Goal: Task Accomplishment & Management: Use online tool/utility

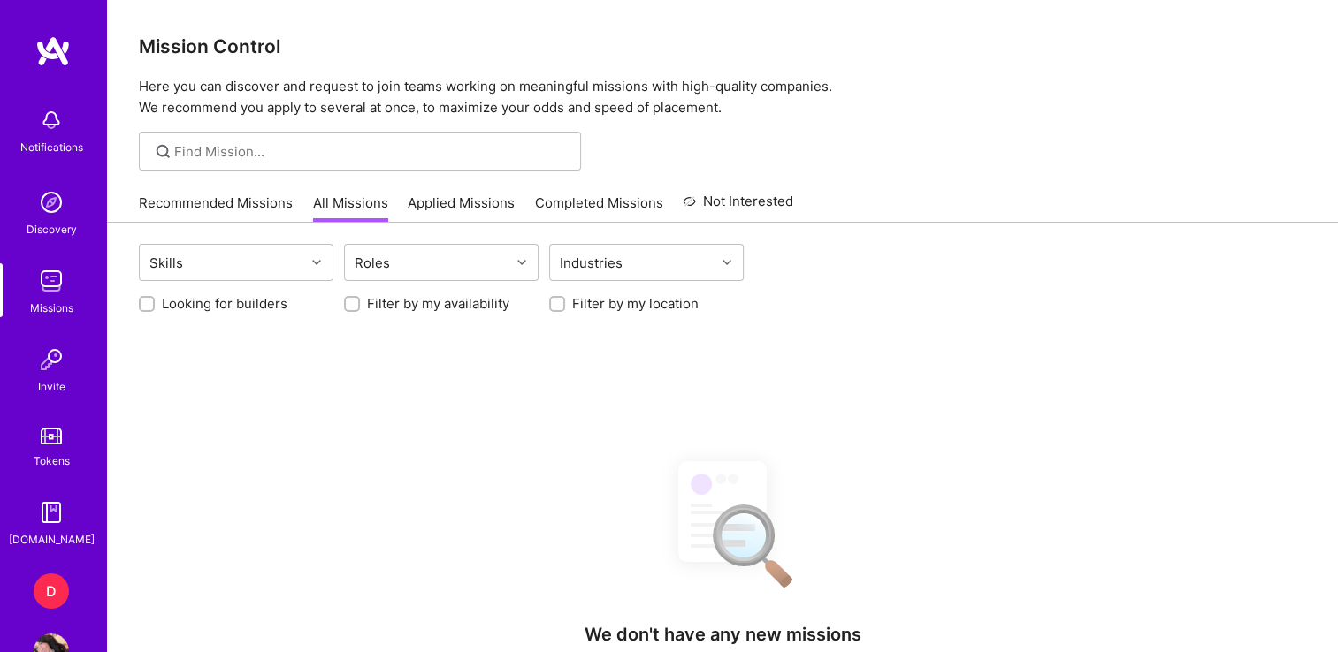
click at [42, 591] on div "D" at bounding box center [51, 591] width 35 height 35
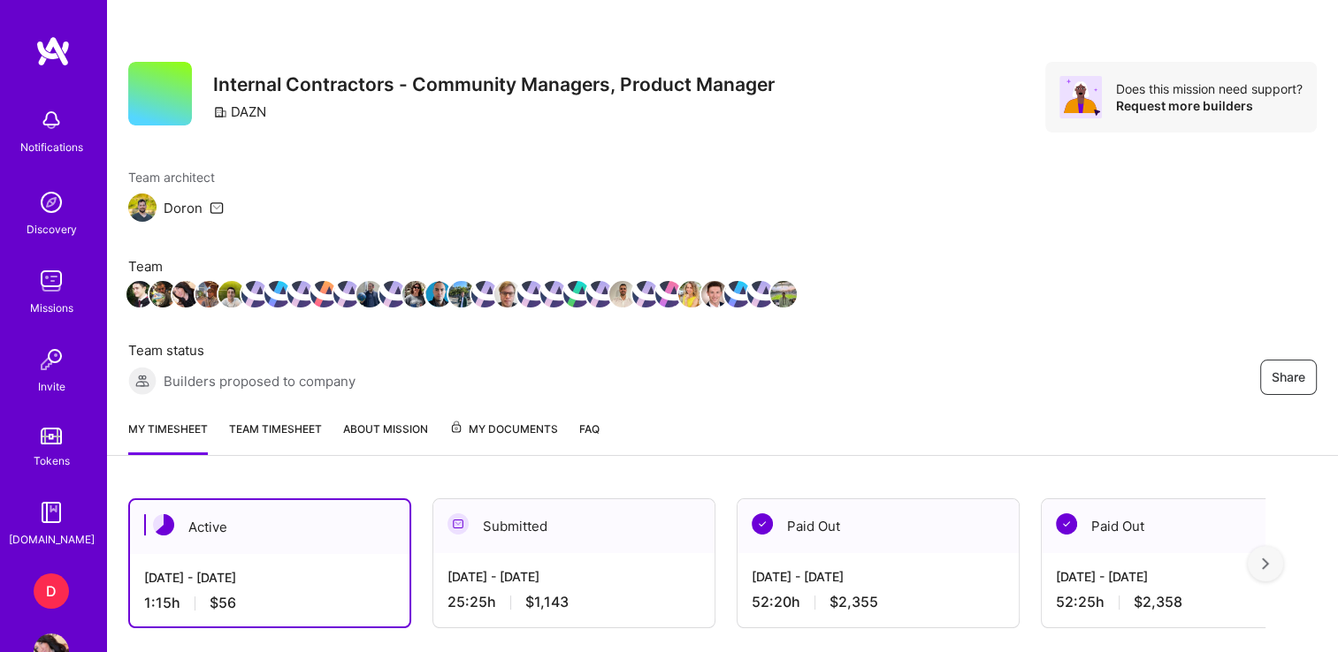
click at [34, 593] on div "D" at bounding box center [51, 591] width 35 height 35
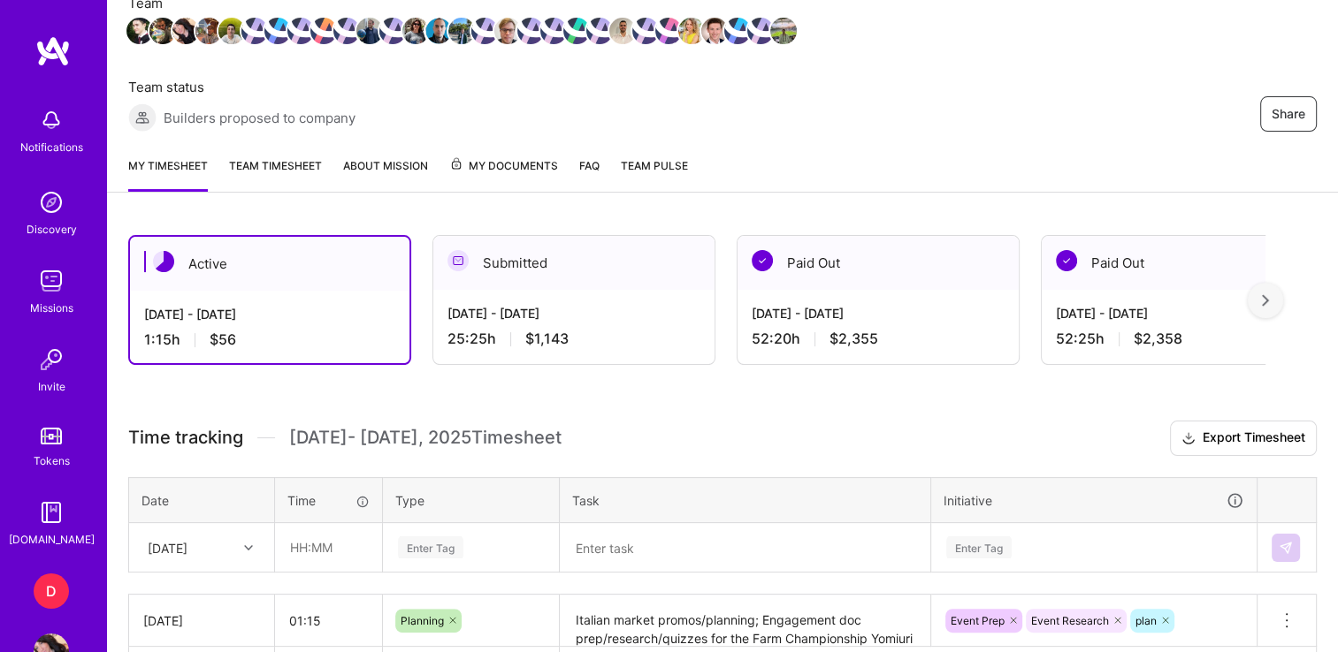
scroll to position [265, 0]
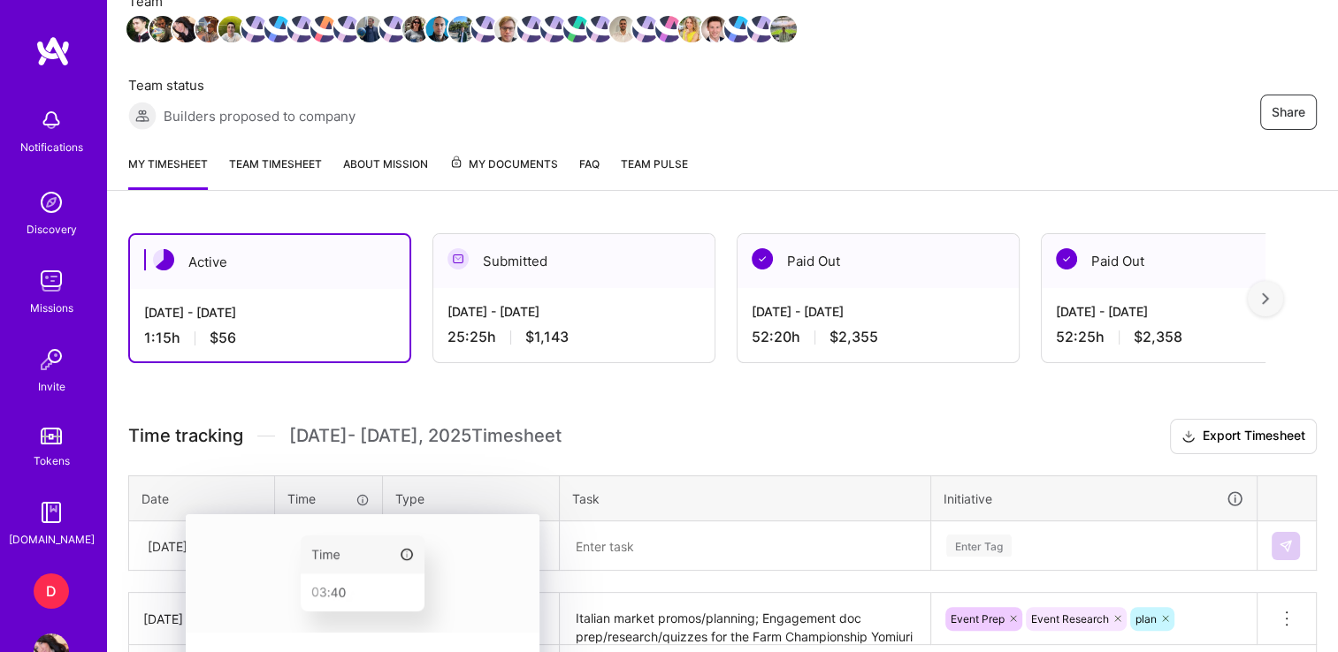
click at [286, 544] on img at bounding box center [363, 574] width 354 height 118
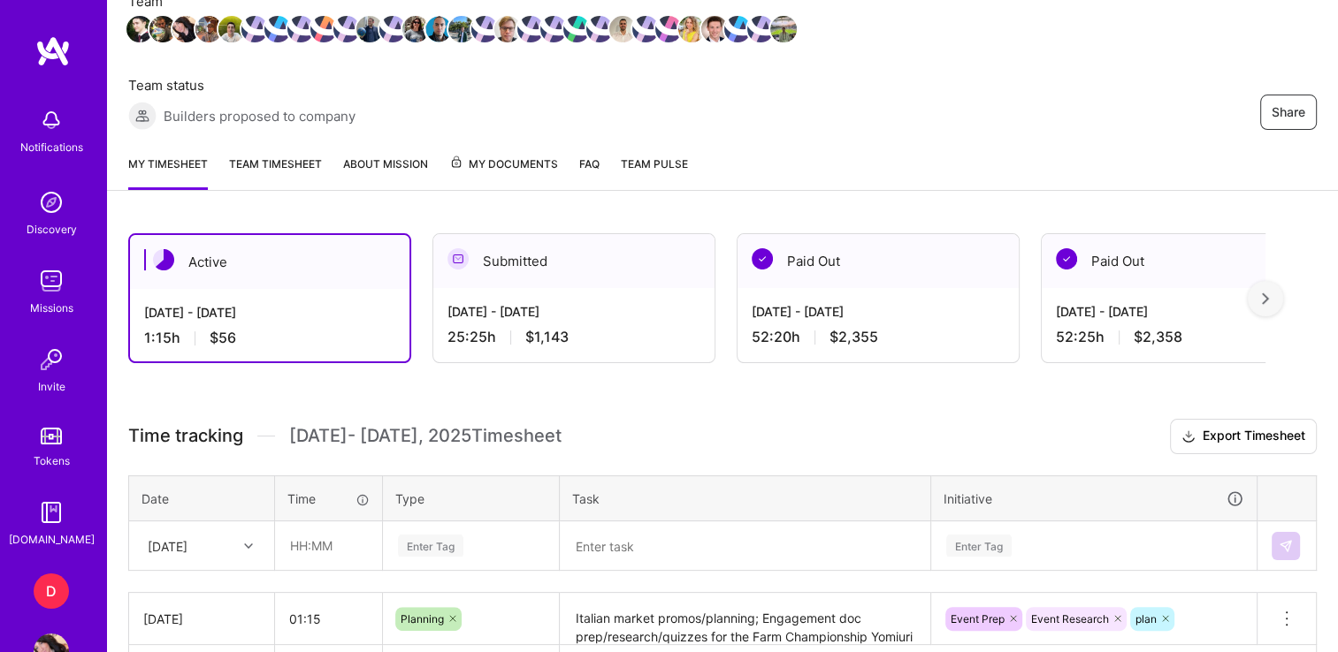
scroll to position [389, 0]
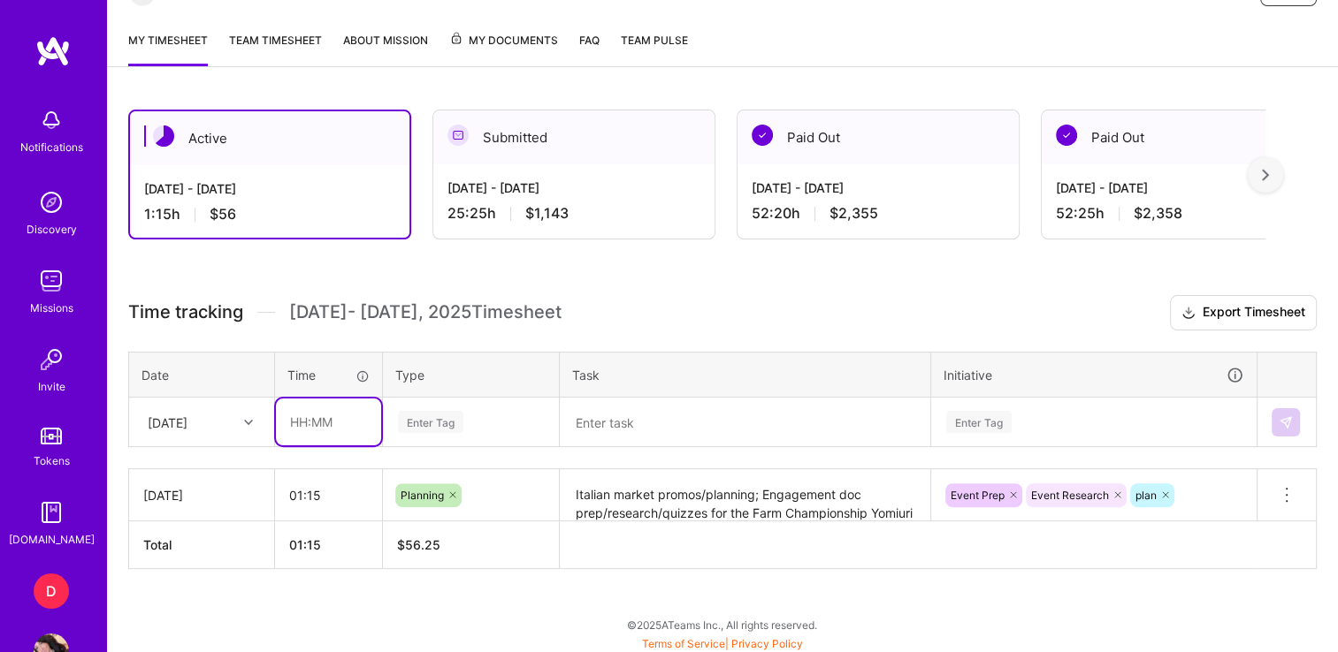
click at [292, 408] on input "text" at bounding box center [328, 422] width 105 height 47
type input "01:00"
click at [411, 418] on div "Enter Tag" at bounding box center [430, 421] width 65 height 27
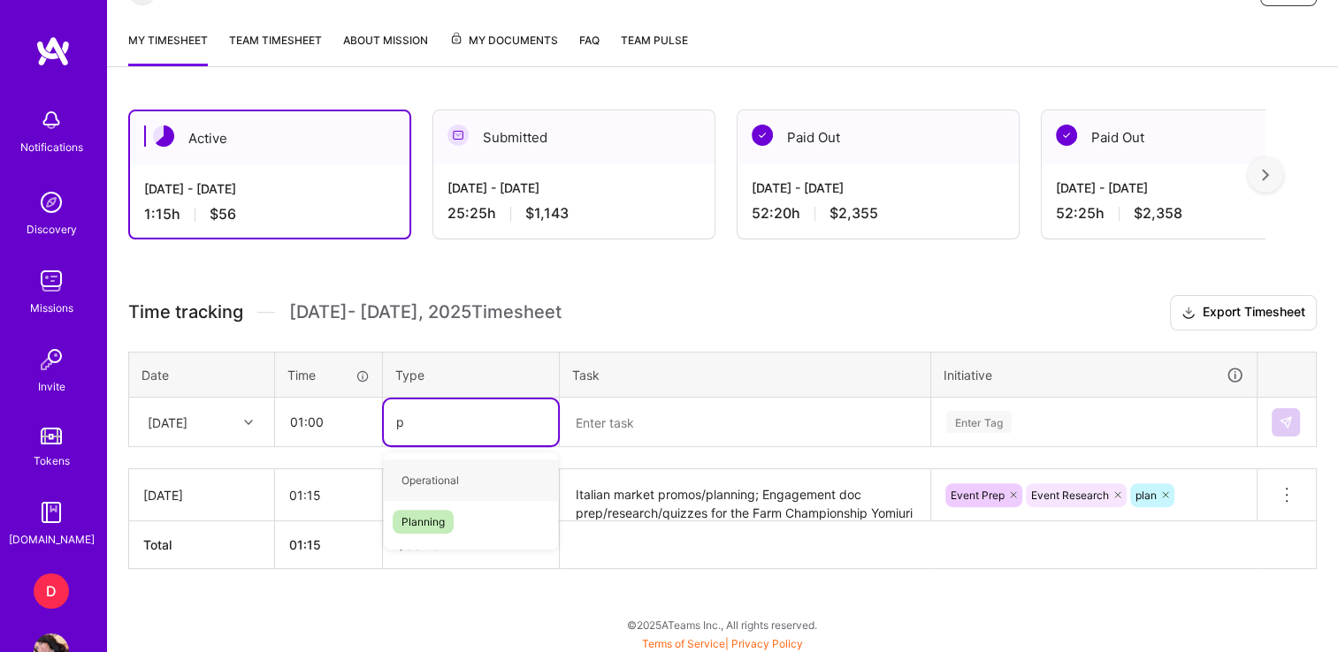
type input "pl"
click at [416, 480] on span "Planning" at bounding box center [423, 481] width 61 height 24
click at [633, 420] on textarea at bounding box center [744, 423] width 367 height 46
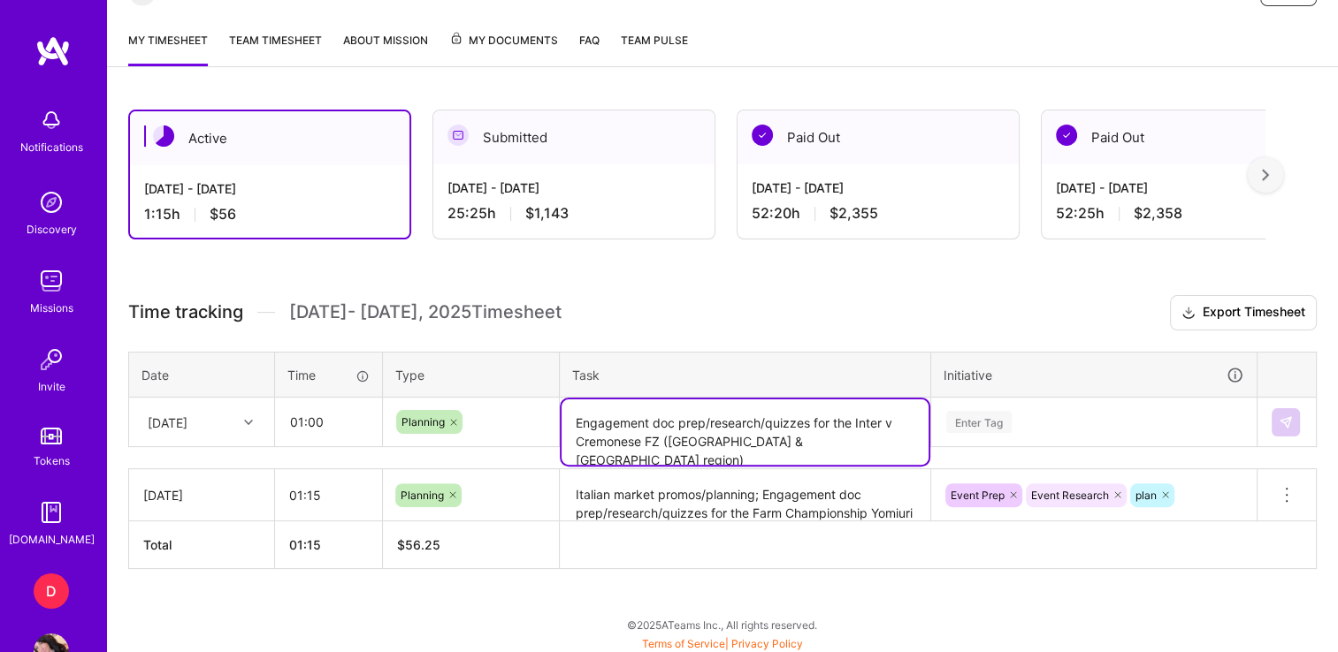
type textarea "Engagement doc prep/research/quizzes for the Inter v Cremonese FZ ([GEOGRAPHIC_…"
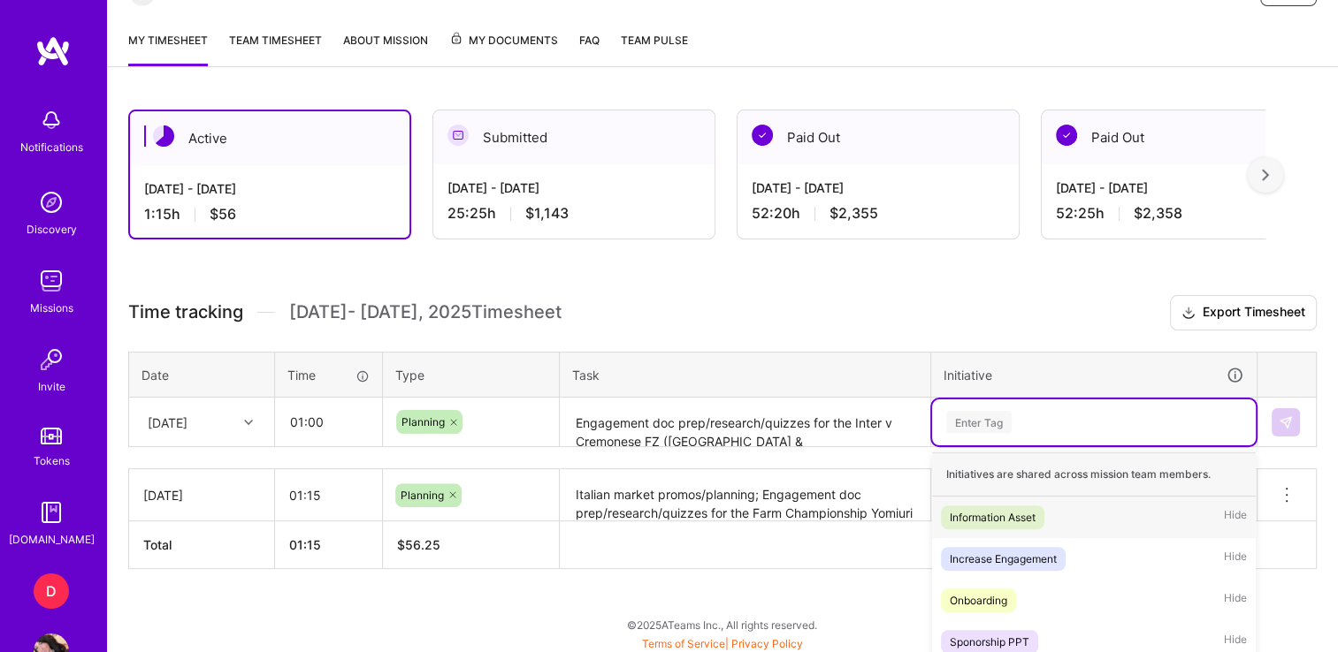
scroll to position [548, 0]
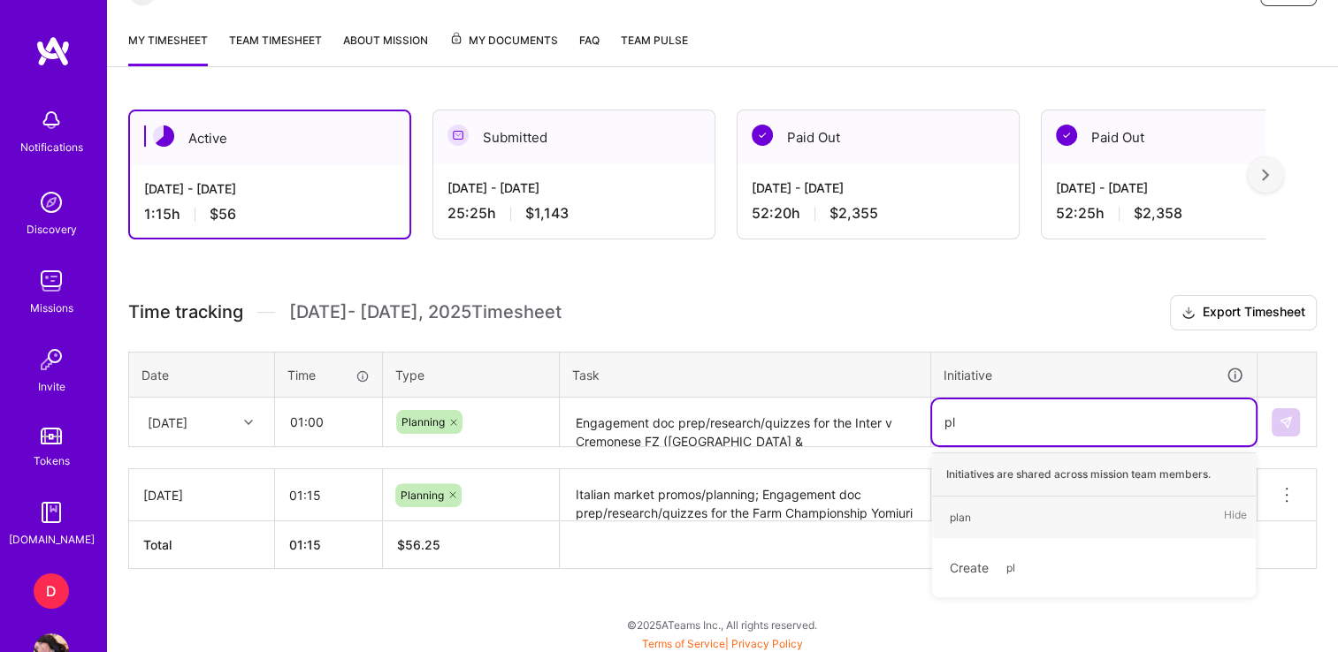
type input "p"
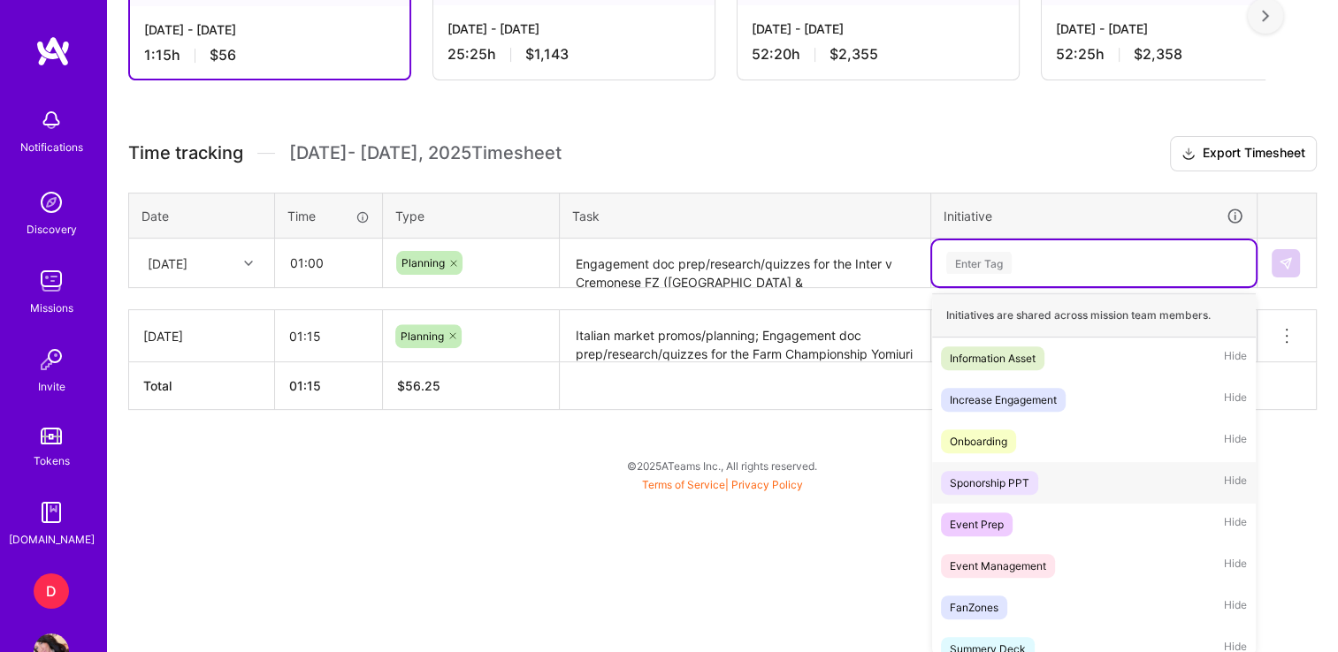
click at [977, 515] on div "Event Prep" at bounding box center [977, 524] width 54 height 19
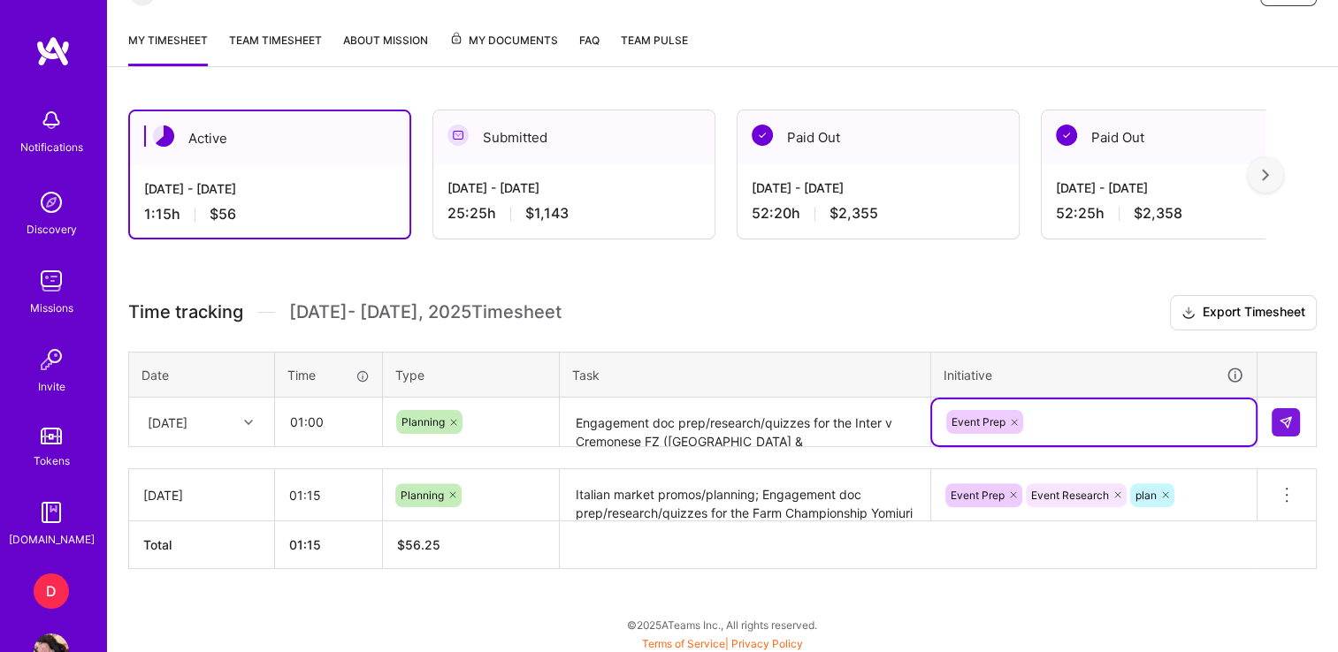
click at [1047, 413] on div "option Event Prep, selected. Select is focused ,type to refine list, press Down…" at bounding box center [1094, 423] width 324 height 46
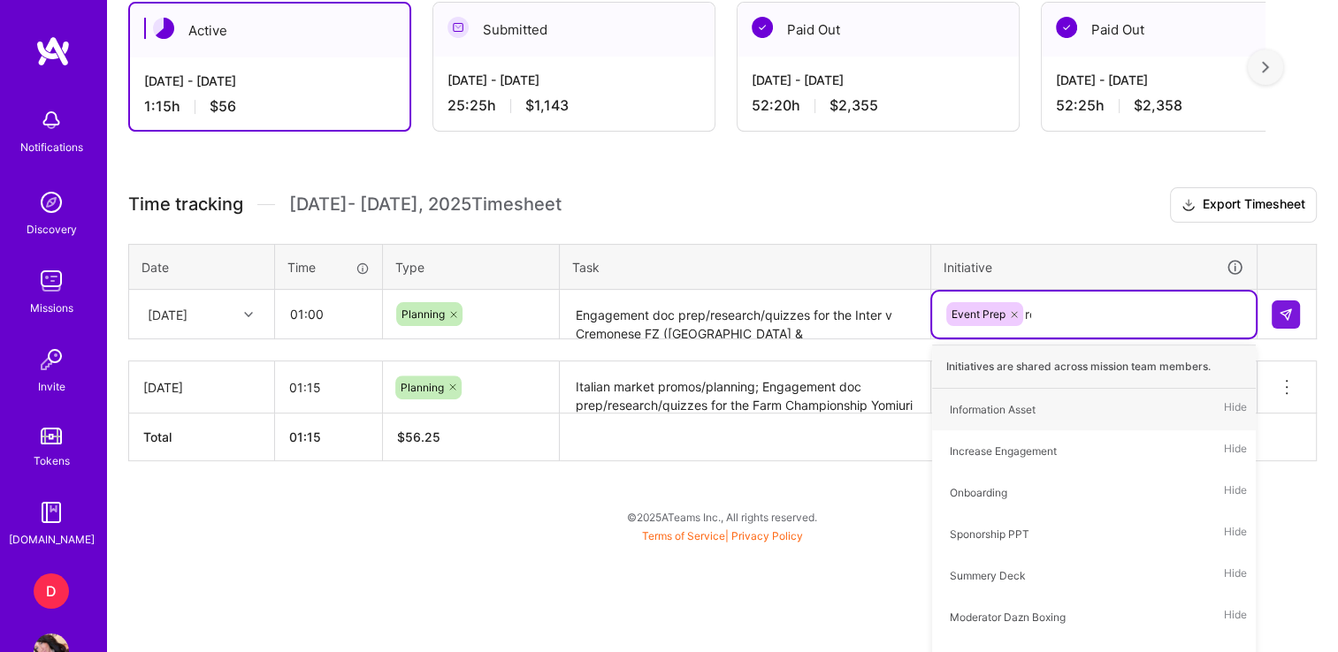
type input "res"
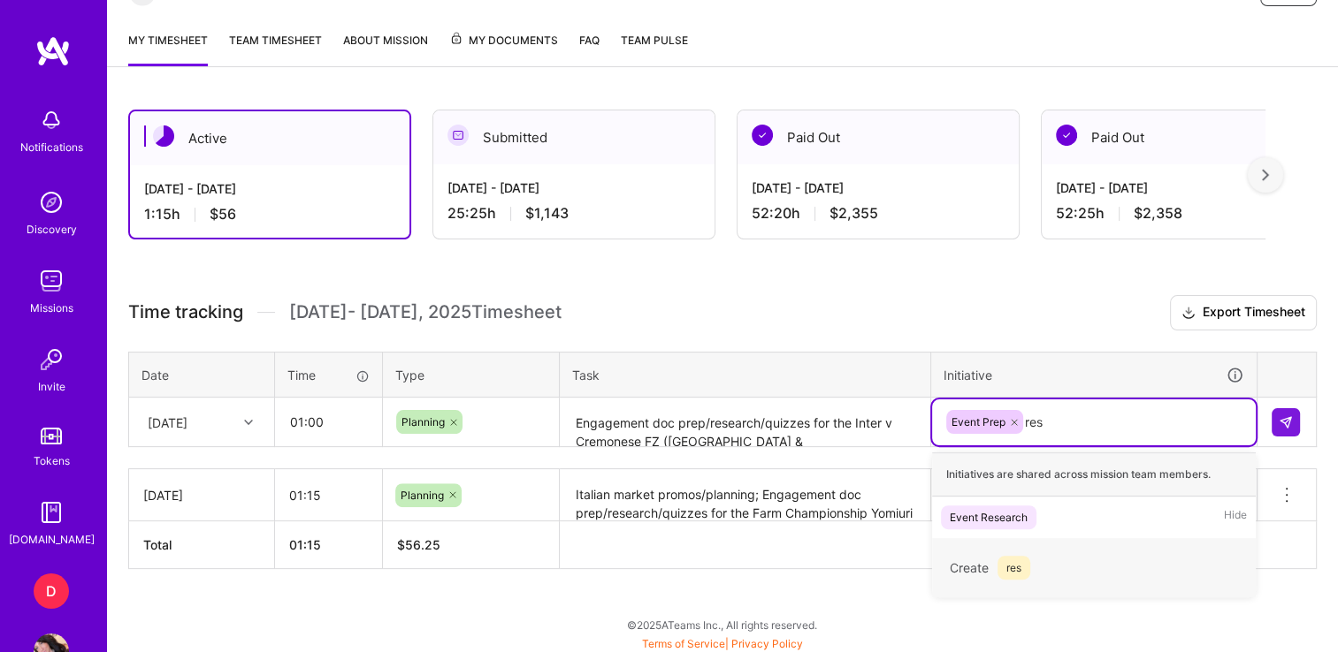
click at [976, 518] on div "Event Research" at bounding box center [989, 517] width 78 height 19
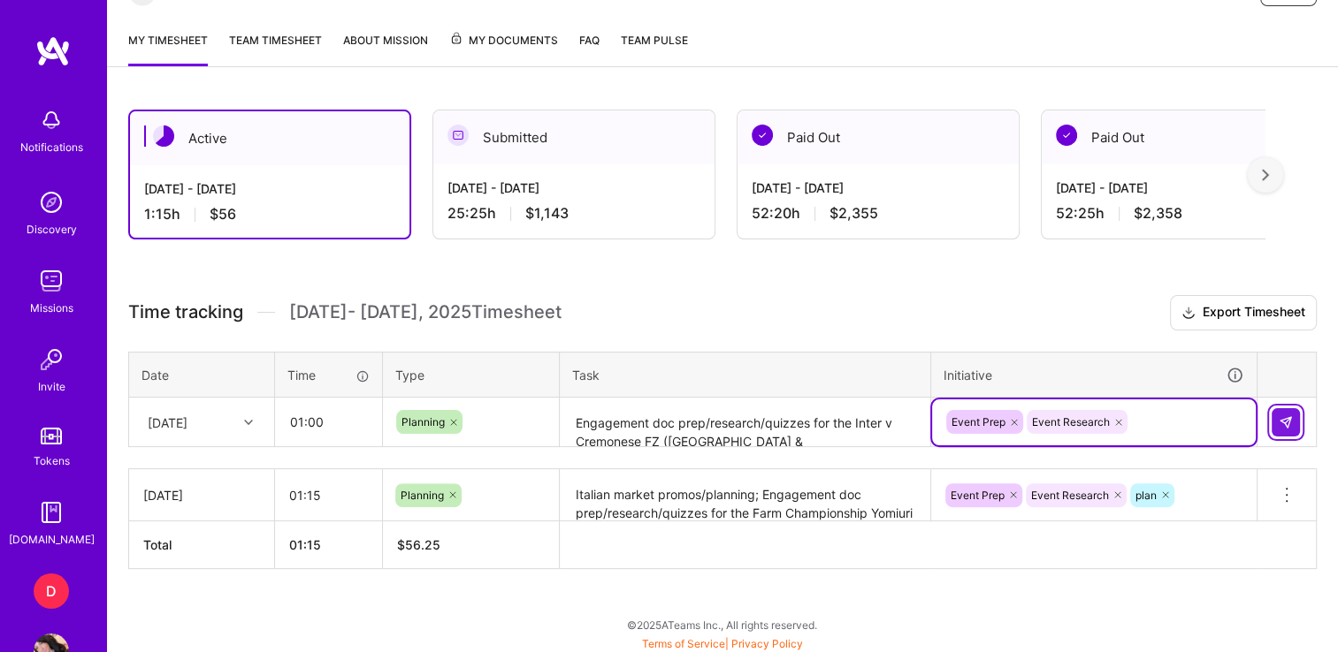
click at [1279, 418] on img at bounding box center [1285, 423] width 14 height 14
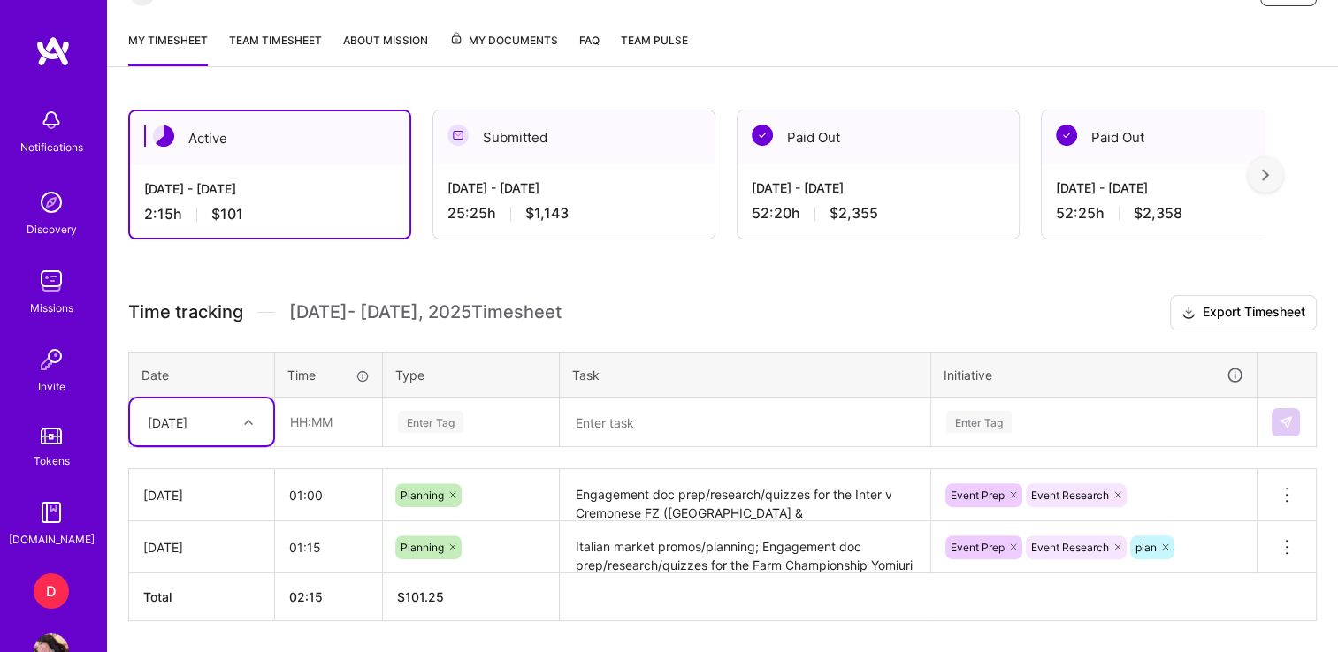
scroll to position [441, 0]
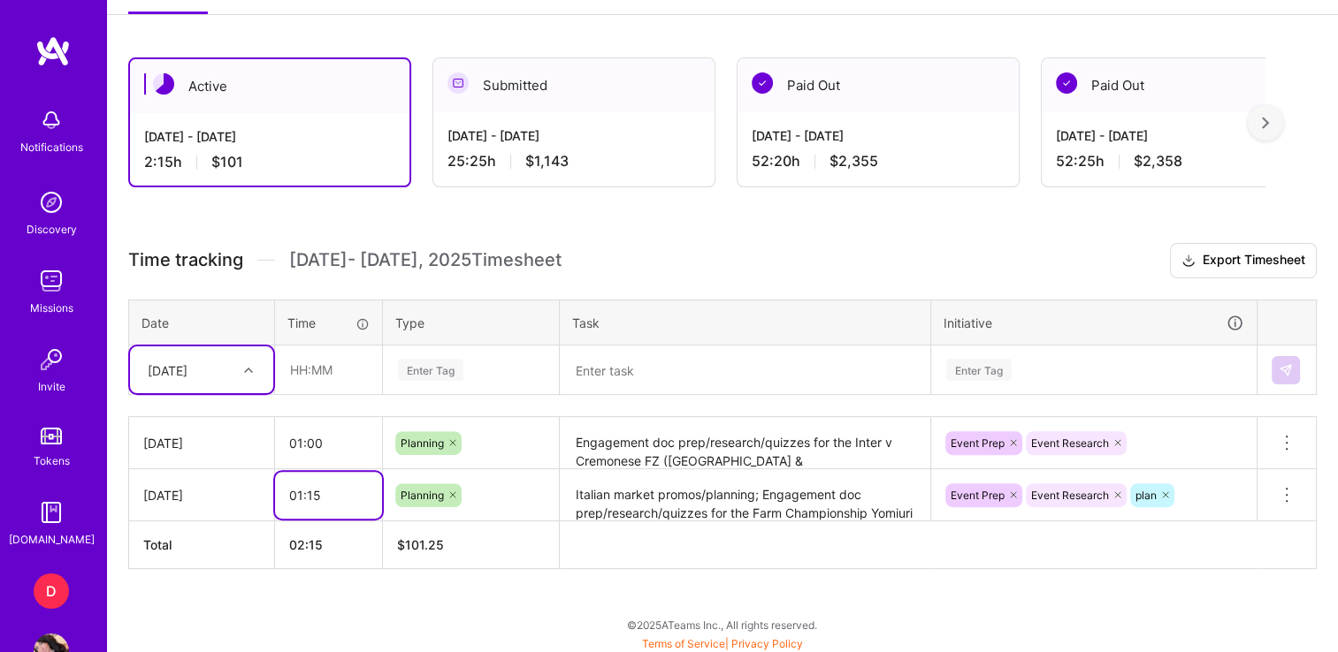
click at [327, 490] on input "01:15" at bounding box center [328, 495] width 107 height 47
type input "01:30"
click at [707, 484] on textarea "Italian market promos/planning; Engagement doc prep/research/quizzes for the Fa…" at bounding box center [744, 495] width 367 height 49
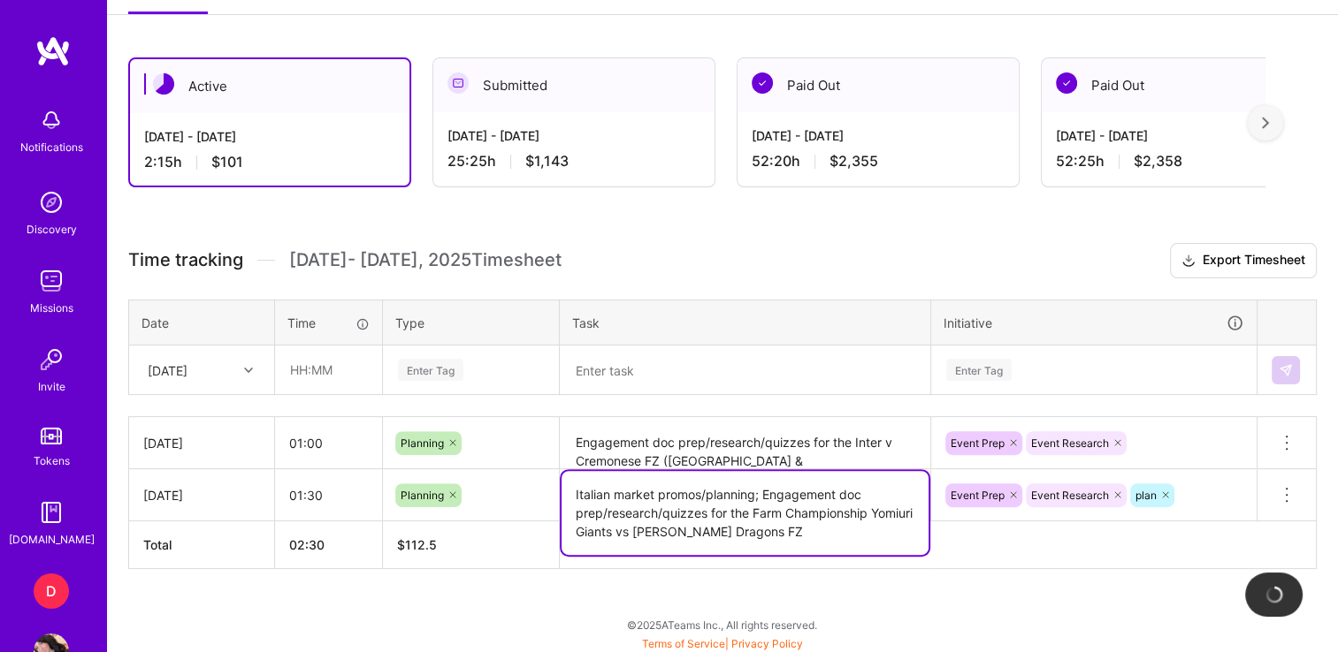
click at [754, 492] on textarea "Italian market promos/planning; Engagement doc prep/research/quizzes for the Fa…" at bounding box center [744, 513] width 367 height 84
type textarea "Italian market promos/ROS template created; Engagement doc prep/research/quizze…"
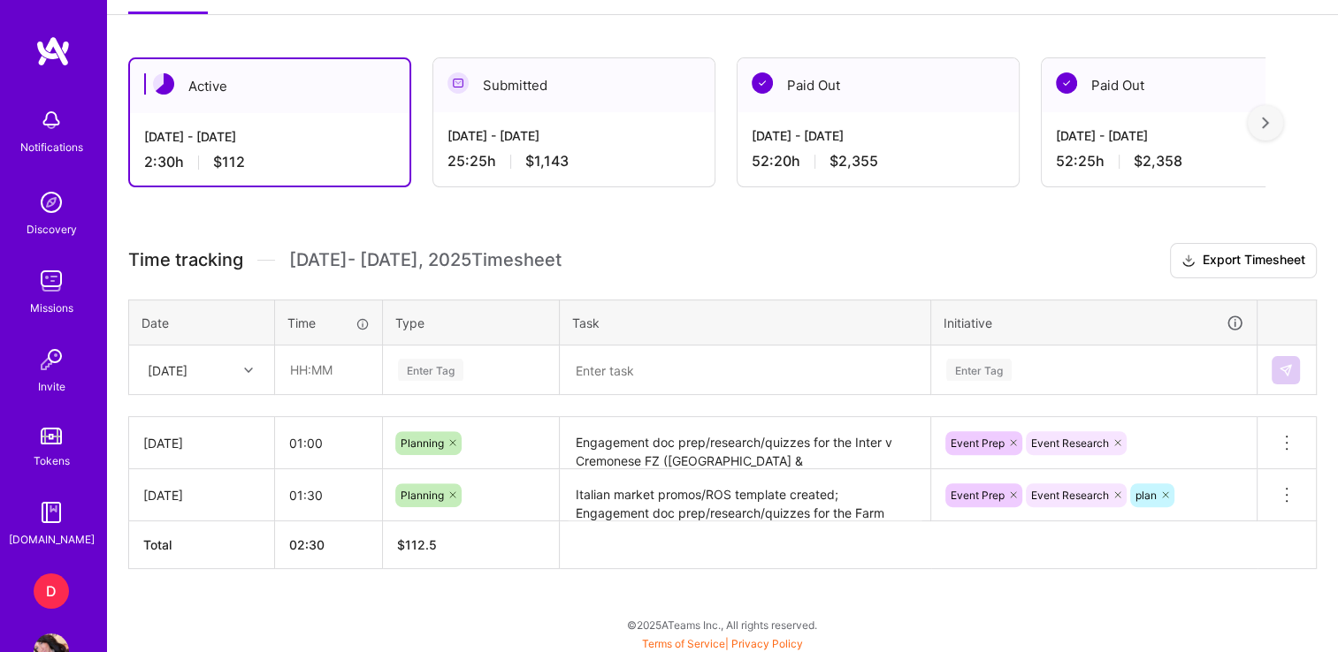
click at [1096, 571] on div "Active [DATE] - [DATE] 2:30 h $112 Submitted [DATE] - [DATE] 25:25 h $1,143 Pai…" at bounding box center [722, 346] width 1231 height 620
